Goal: Task Accomplishment & Management: Manage account settings

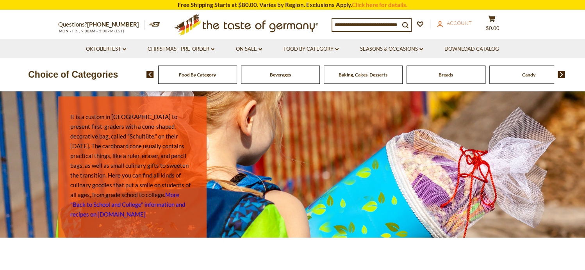
click at [457, 23] on span "Account" at bounding box center [459, 23] width 25 height 6
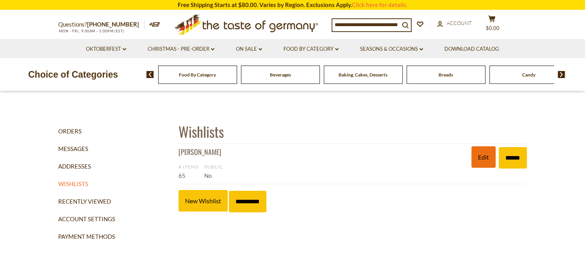
click at [478, 156] on link "Edit" at bounding box center [484, 157] width 24 height 21
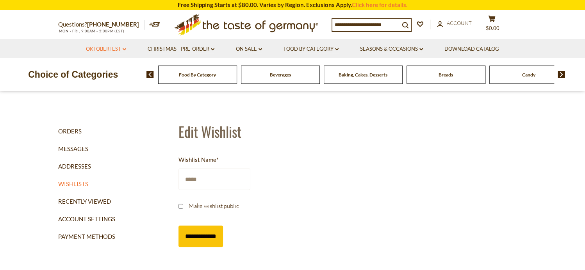
click at [121, 49] on link "Oktoberfest dropdown_arrow" at bounding box center [106, 49] width 40 height 9
click at [110, 69] on link "All Oktoberfest" at bounding box center [102, 69] width 40 height 7
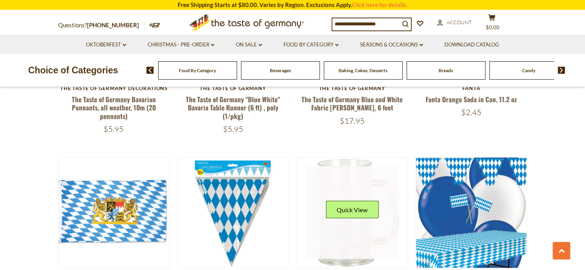
scroll to position [742, 0]
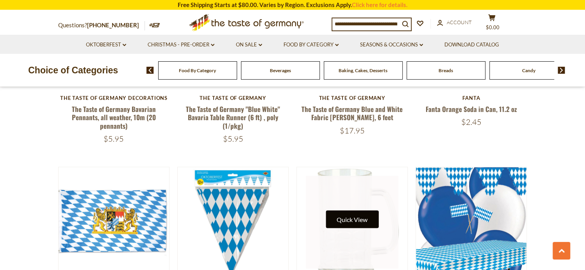
click at [353, 211] on button "Quick View" at bounding box center [352, 220] width 53 height 18
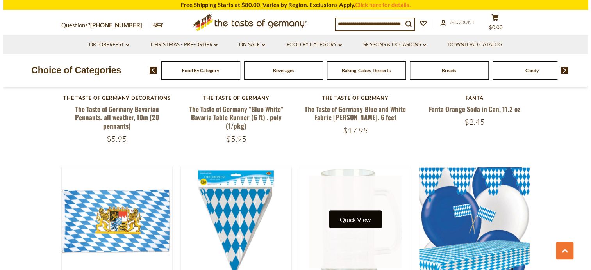
scroll to position [744, 0]
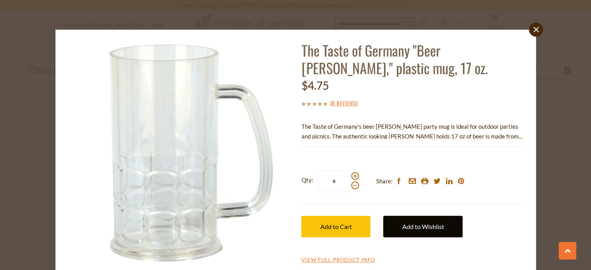
click at [406, 227] on link "Add to Wishlist" at bounding box center [422, 226] width 79 height 21
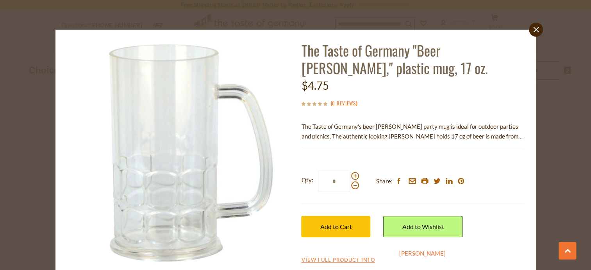
click at [402, 254] on link "[PERSON_NAME]" at bounding box center [422, 253] width 46 height 7
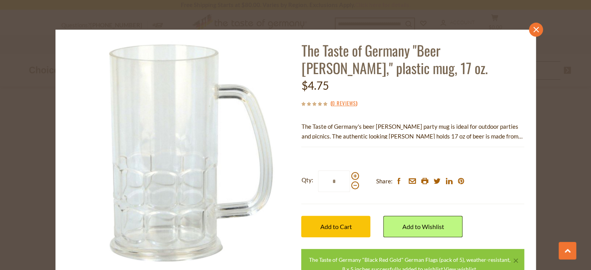
click at [535, 29] on icon "close" at bounding box center [536, 30] width 6 height 6
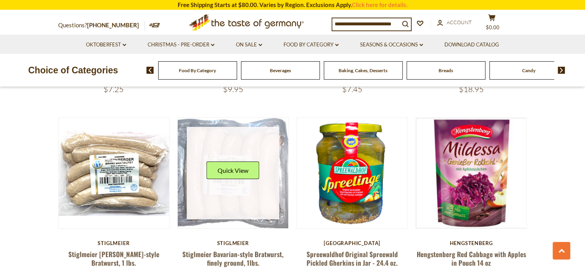
scroll to position [1563, 0]
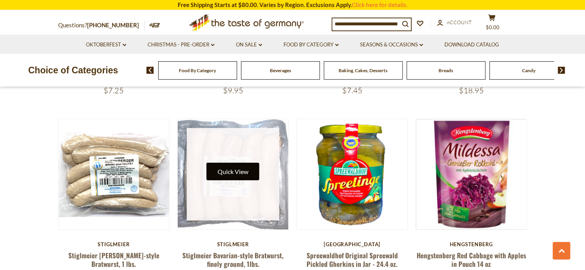
click at [224, 164] on button "Quick View" at bounding box center [233, 172] width 53 height 18
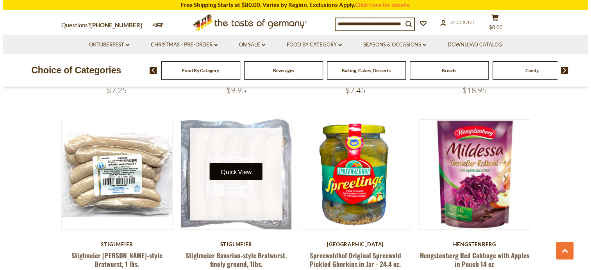
scroll to position [1564, 0]
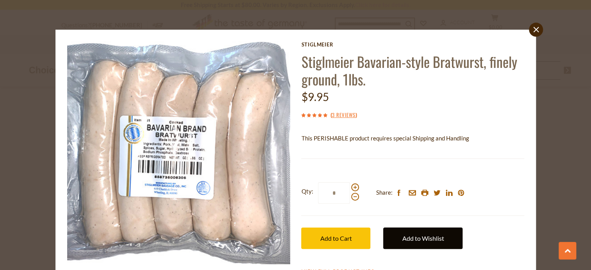
click at [401, 235] on link "Add to Wishlist" at bounding box center [422, 238] width 79 height 21
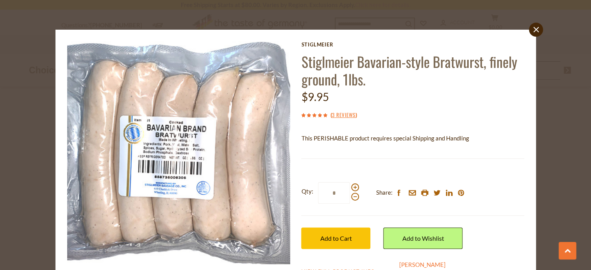
click at [406, 265] on link "[PERSON_NAME]" at bounding box center [422, 264] width 46 height 7
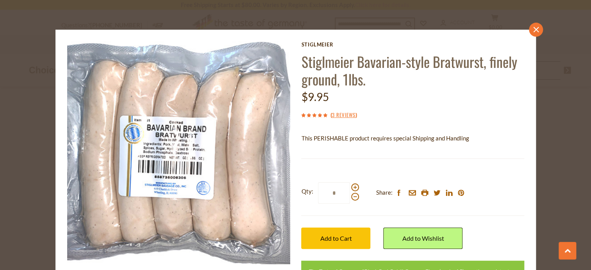
click at [533, 27] on icon "close" at bounding box center [536, 30] width 6 height 6
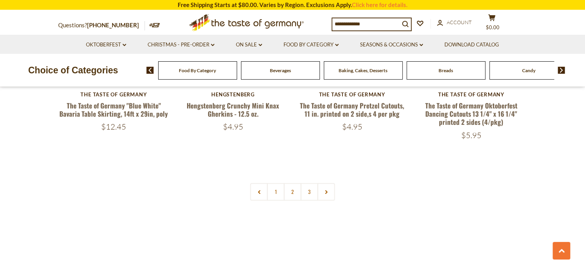
scroll to position [1915, 0]
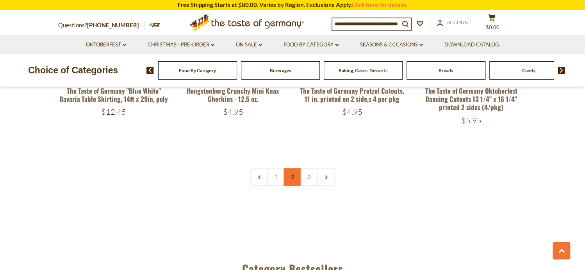
click at [292, 168] on link "2" at bounding box center [293, 177] width 18 height 18
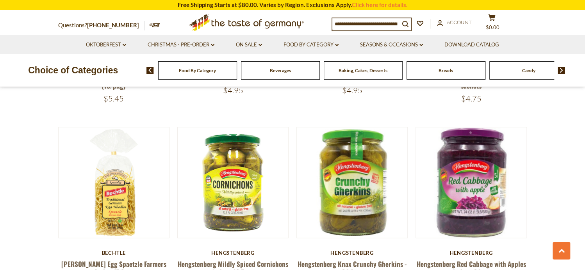
scroll to position [601, 0]
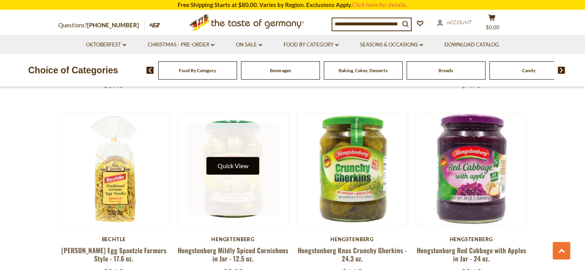
click at [233, 165] on button "Quick View" at bounding box center [233, 166] width 53 height 18
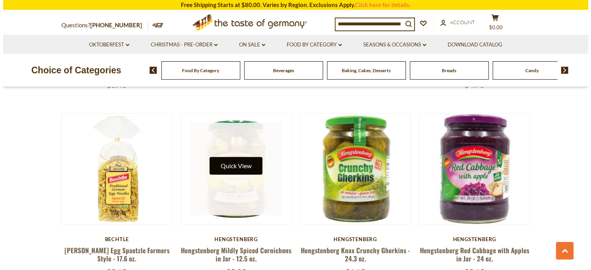
scroll to position [603, 0]
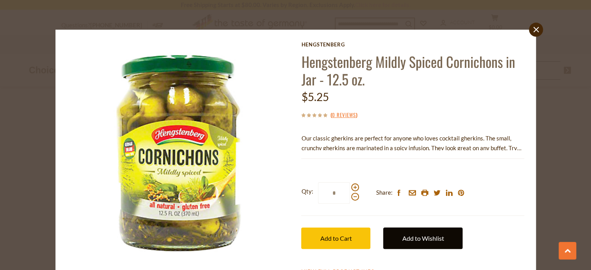
click at [407, 237] on link "Add to Wishlist" at bounding box center [422, 238] width 79 height 21
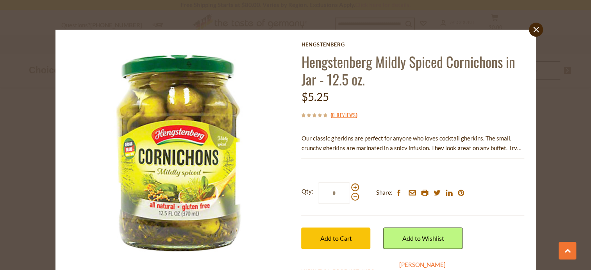
click at [402, 264] on link "[PERSON_NAME]" at bounding box center [422, 264] width 46 height 7
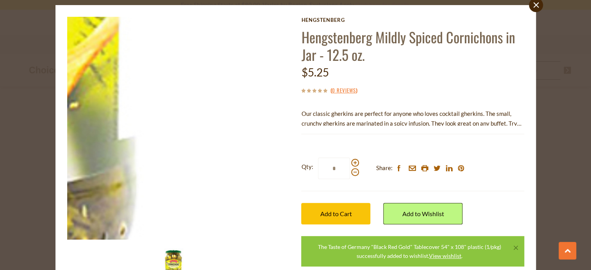
scroll to position [13, 0]
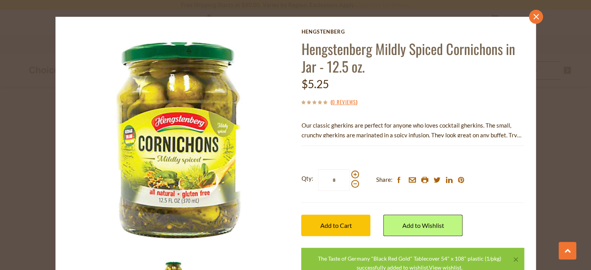
click at [533, 15] on icon "close" at bounding box center [536, 17] width 6 height 6
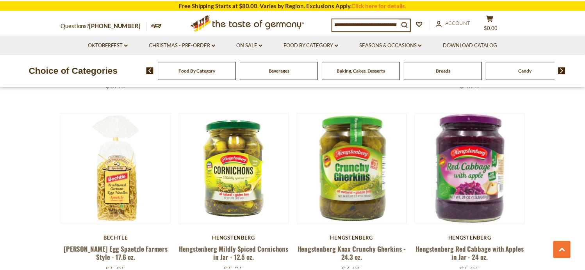
scroll to position [601, 0]
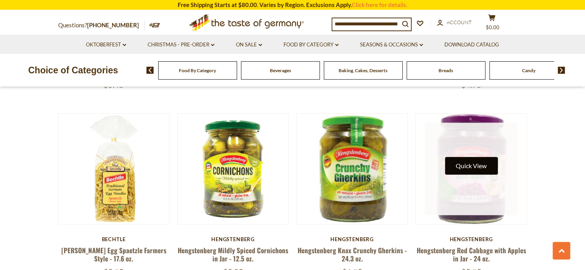
click at [461, 165] on button "Quick View" at bounding box center [471, 166] width 53 height 18
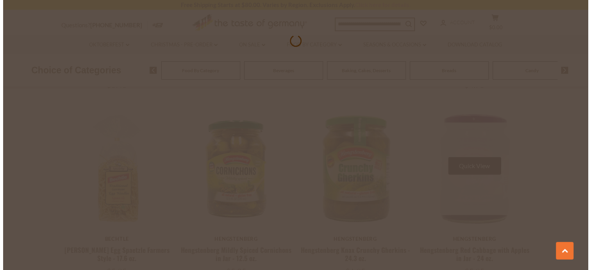
scroll to position [603, 0]
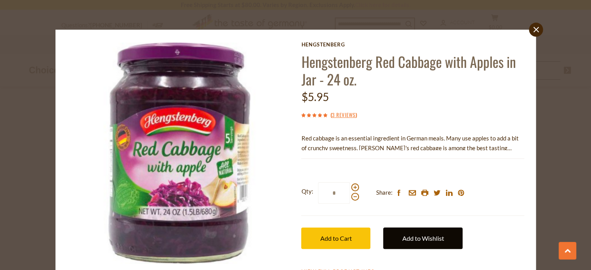
click at [407, 238] on link "Add to Wishlist" at bounding box center [422, 238] width 79 height 21
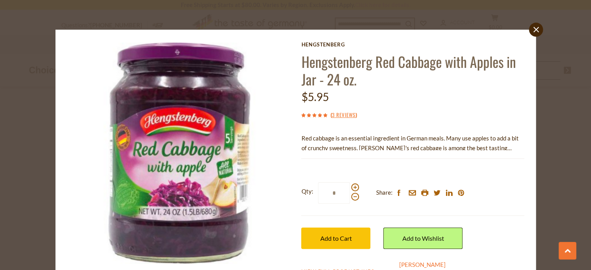
click at [401, 264] on link "[PERSON_NAME]" at bounding box center [422, 264] width 46 height 7
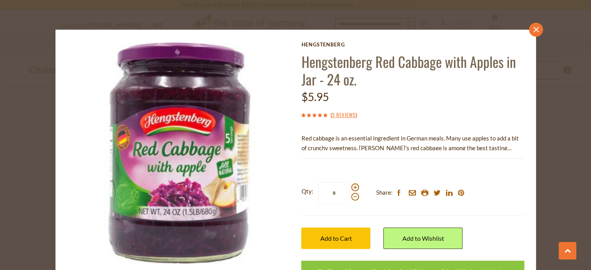
click at [533, 30] on icon at bounding box center [535, 29] width 5 height 5
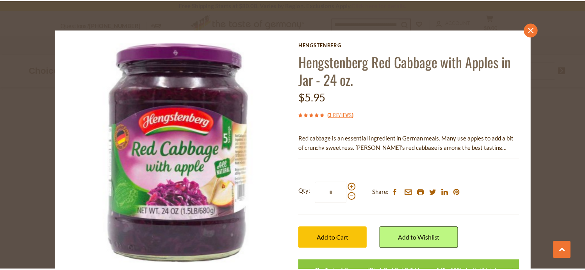
scroll to position [601, 0]
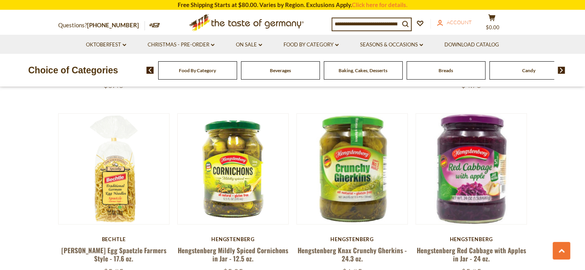
click at [463, 23] on span "Account" at bounding box center [459, 22] width 25 height 6
